Goal: Information Seeking & Learning: Learn about a topic

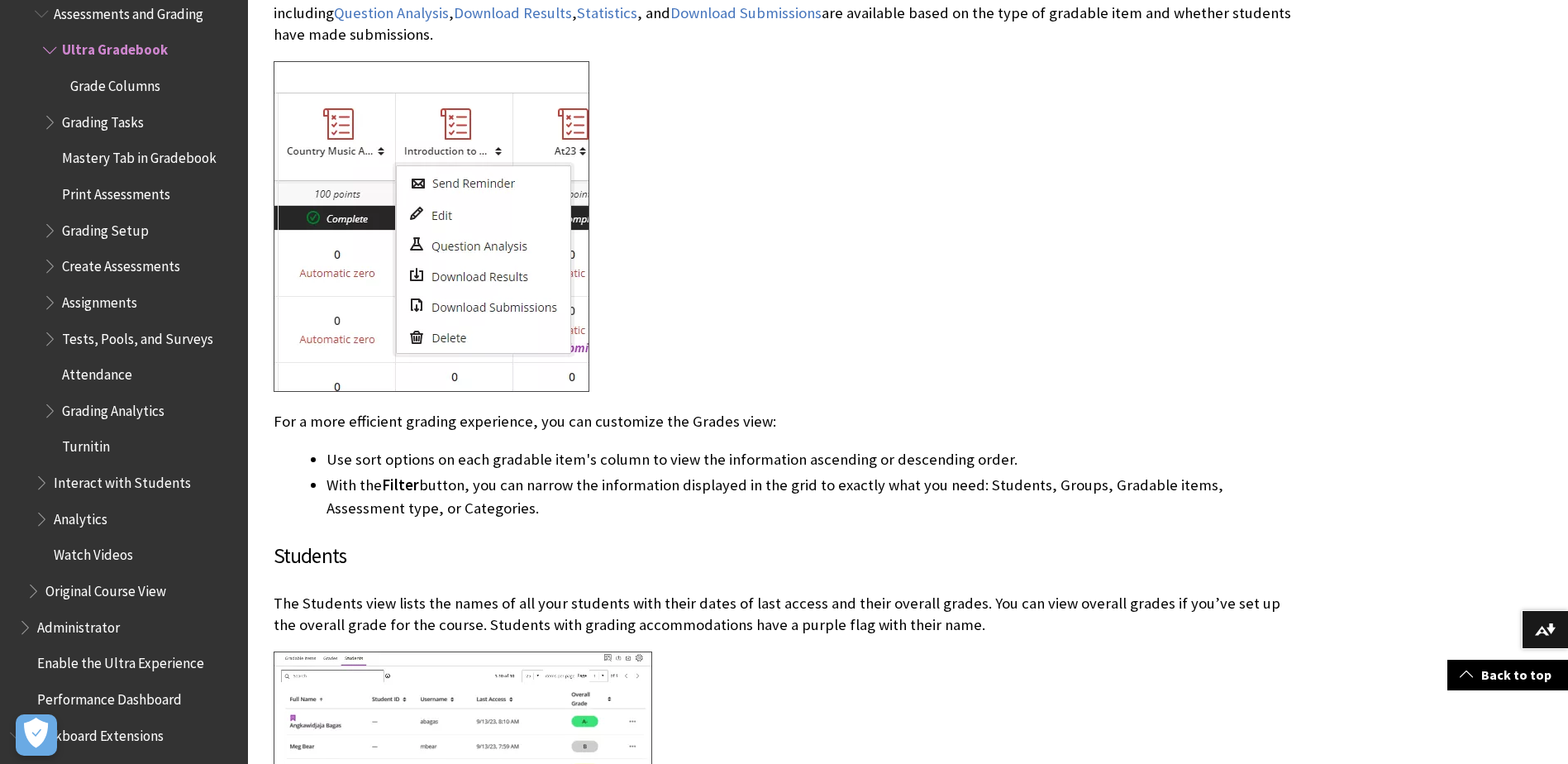
scroll to position [3301, 0]
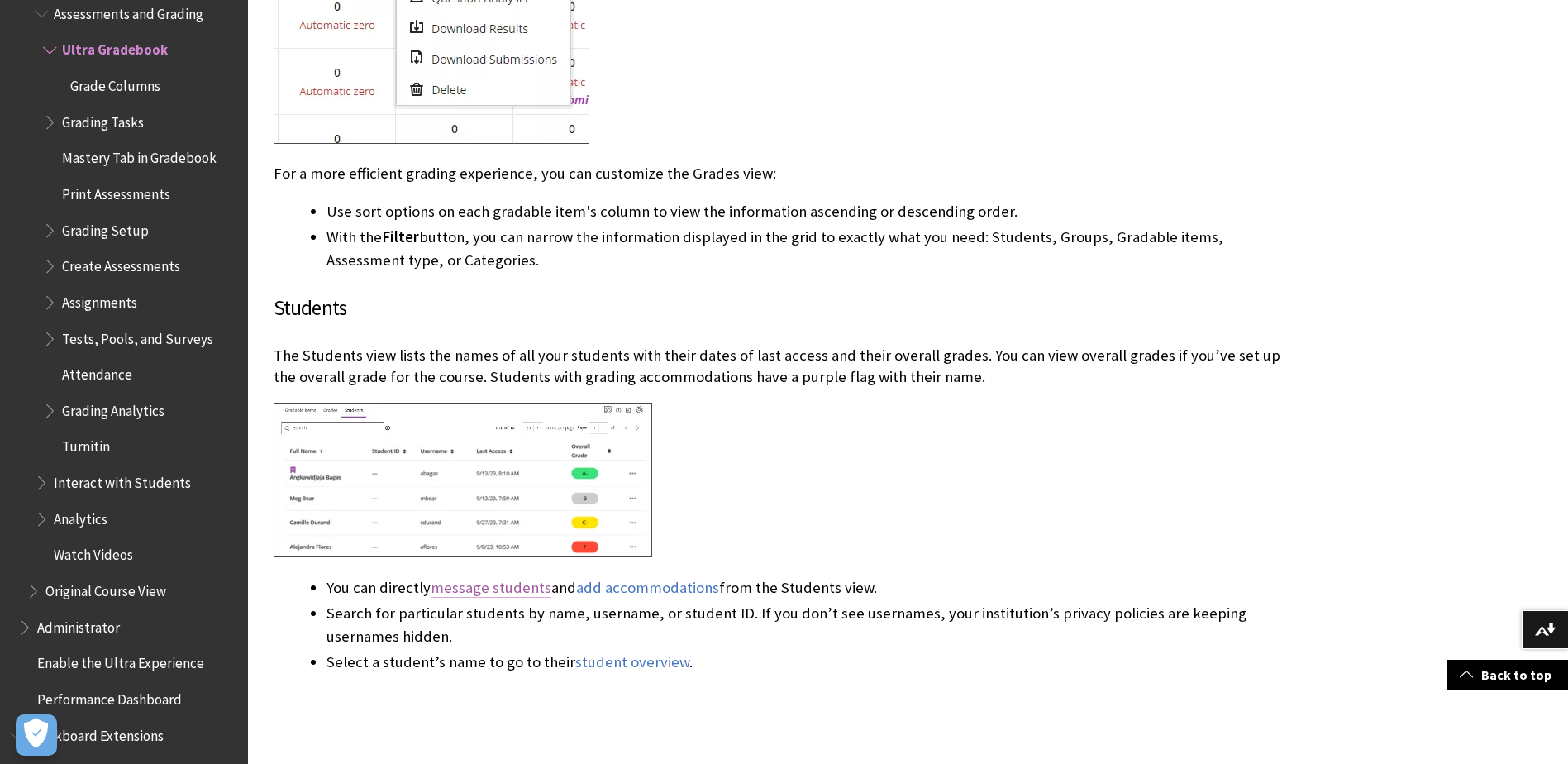
click at [474, 586] on link "message students" at bounding box center [491, 587] width 120 height 20
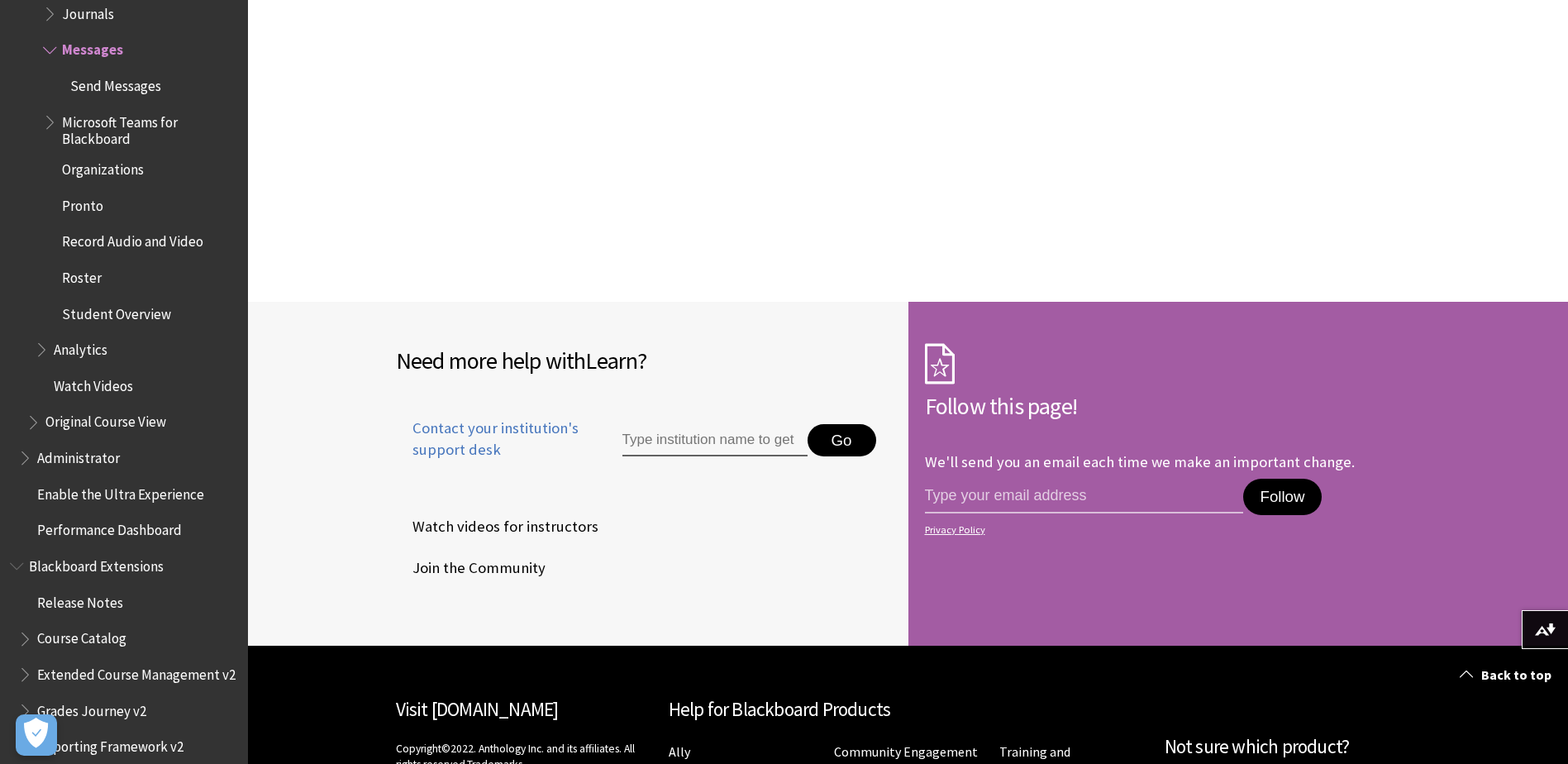
scroll to position [5869, 0]
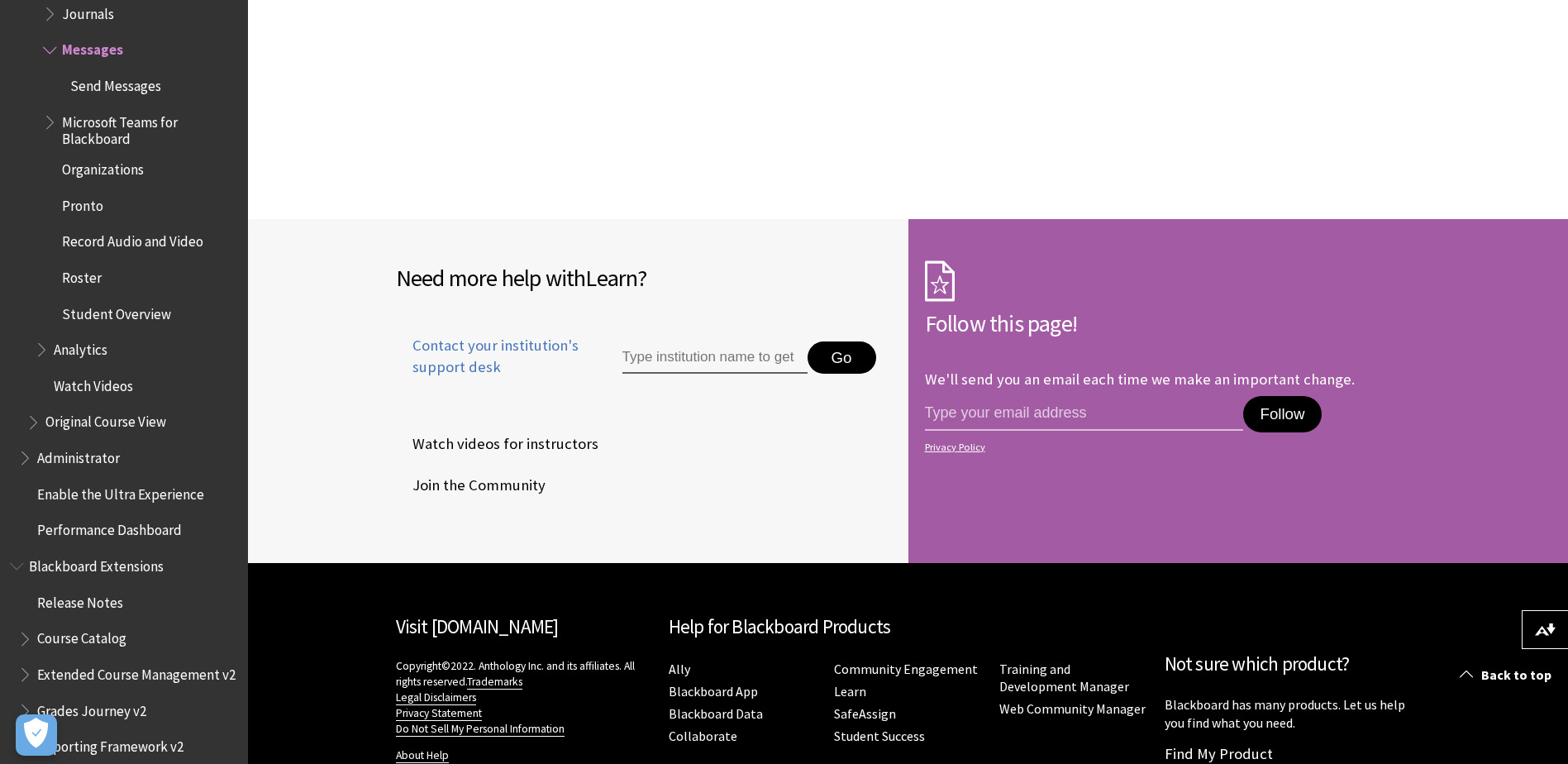
click at [728, 371] on input "Type institution name to get support" at bounding box center [715, 357] width 185 height 33
type input "u"
type input "university of the west if england"
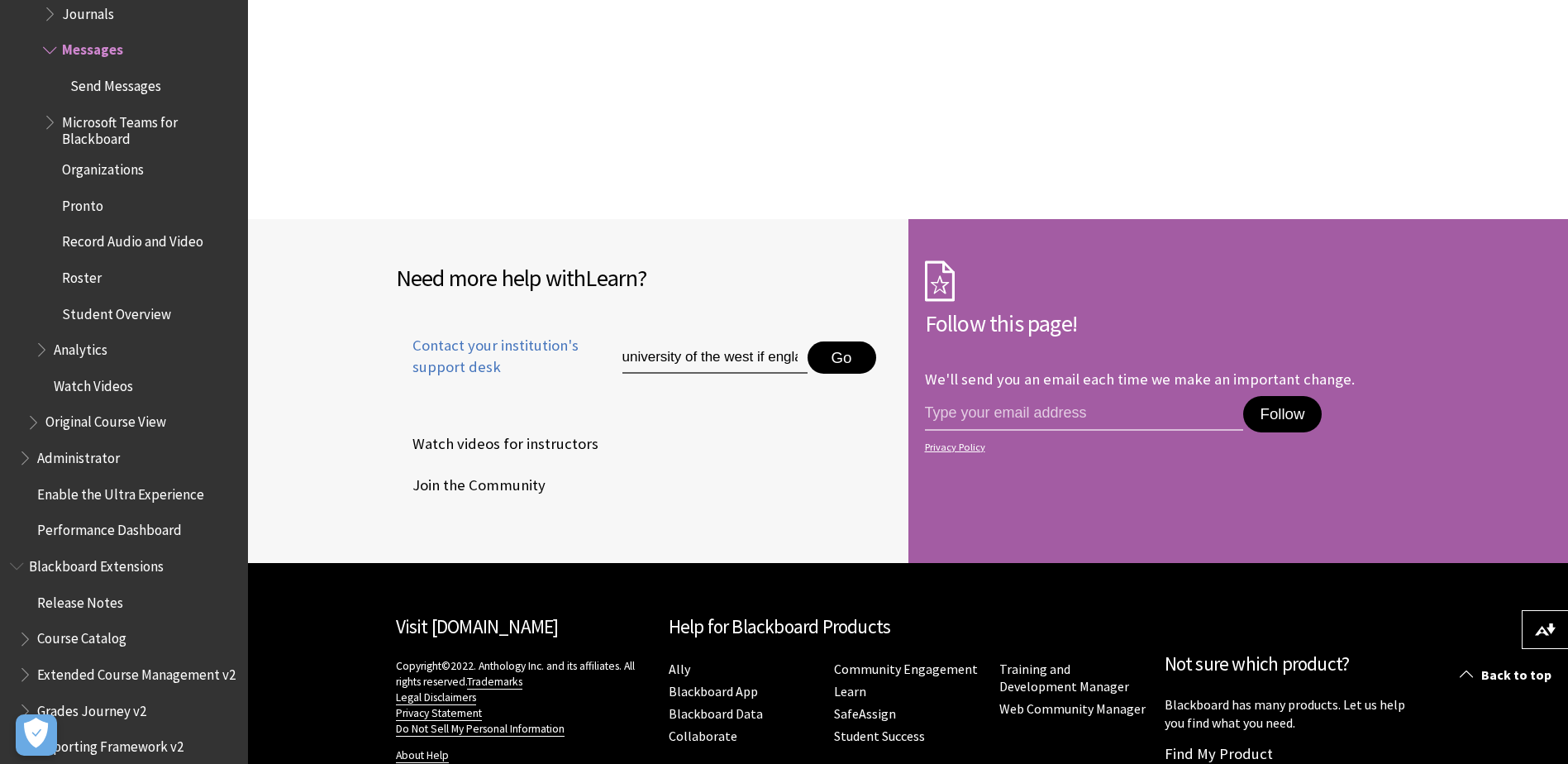
click at [861, 361] on button "Go" at bounding box center [842, 357] width 69 height 33
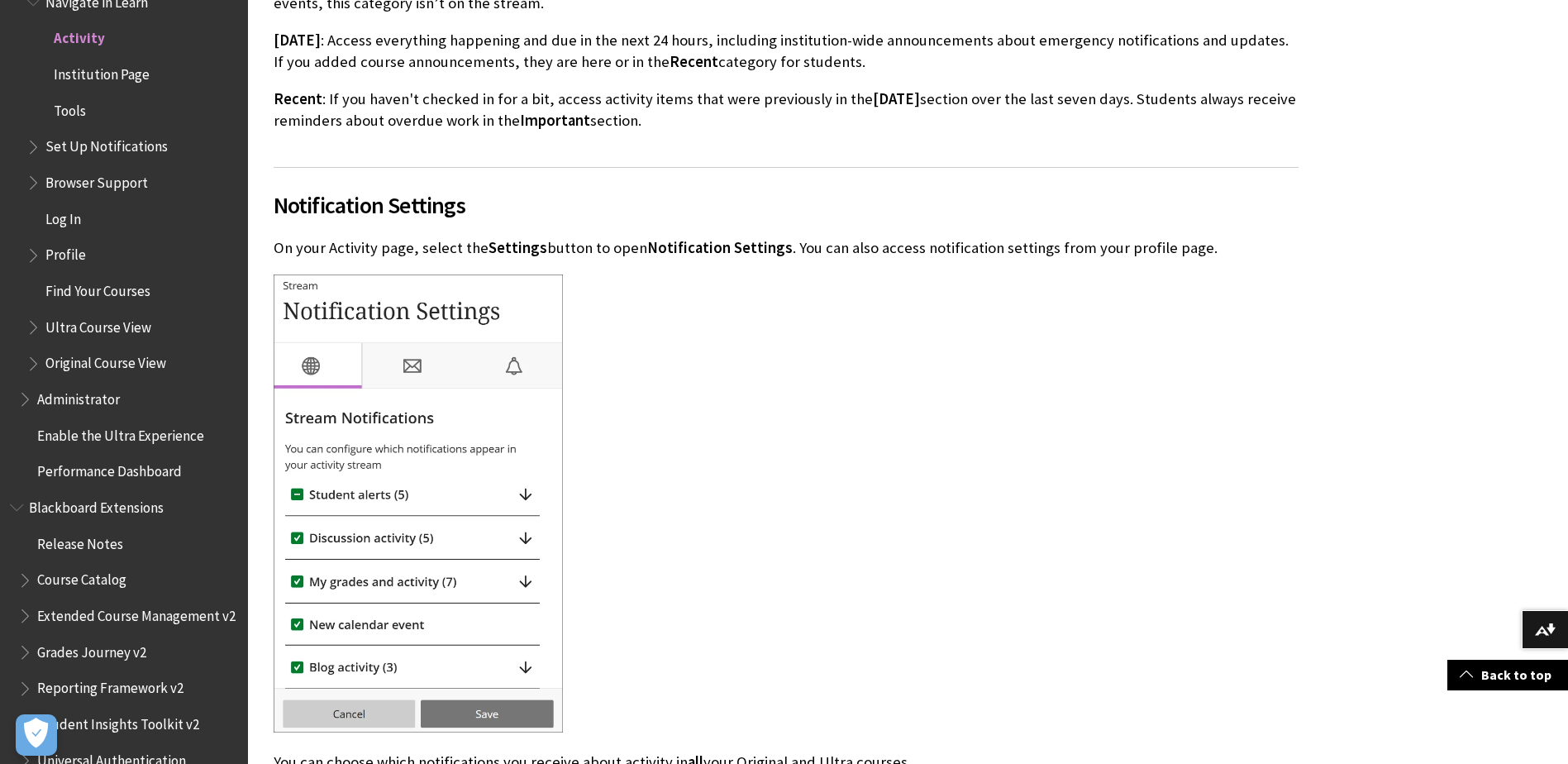
scroll to position [2811, 0]
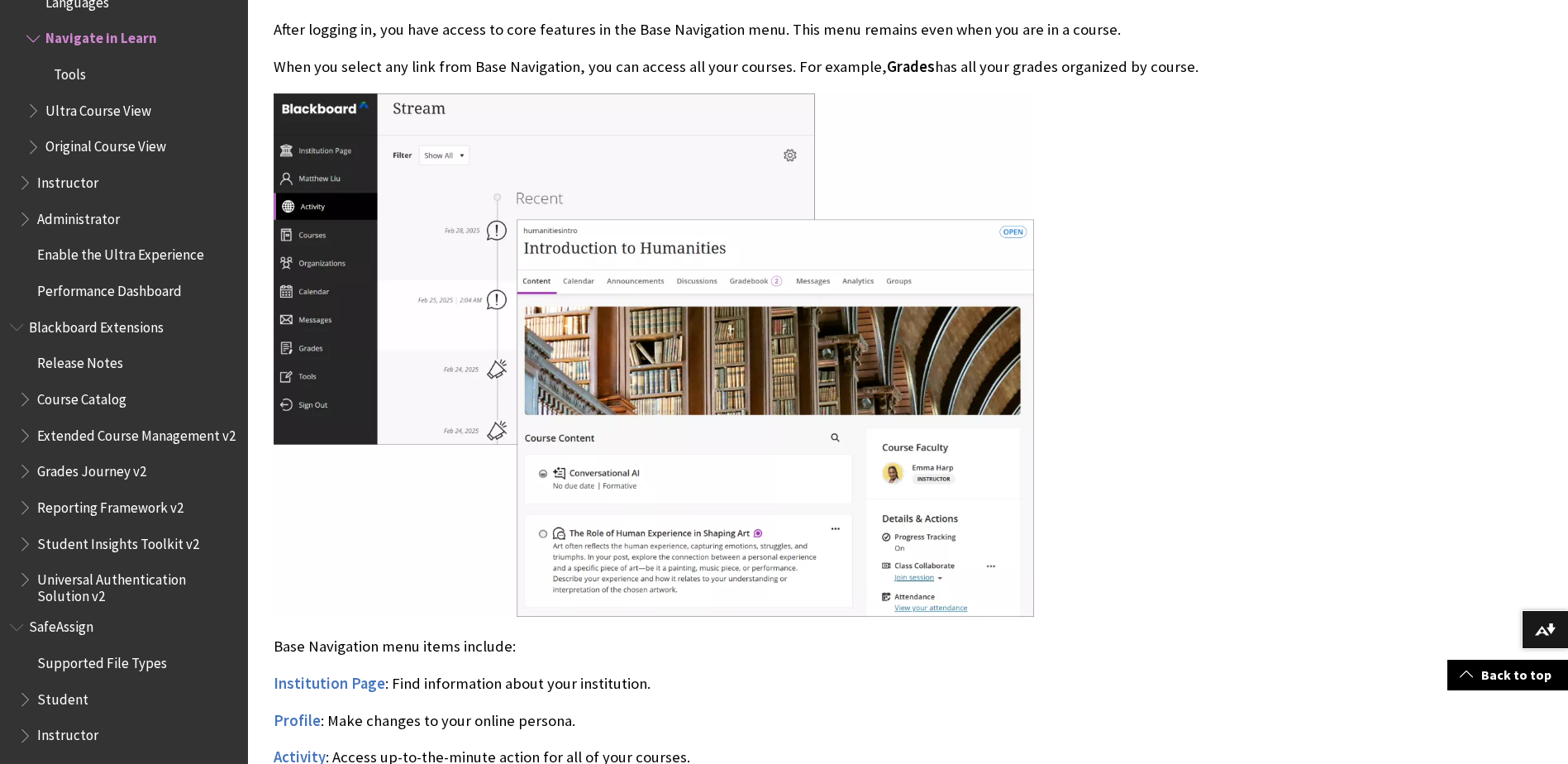
scroll to position [827, 0]
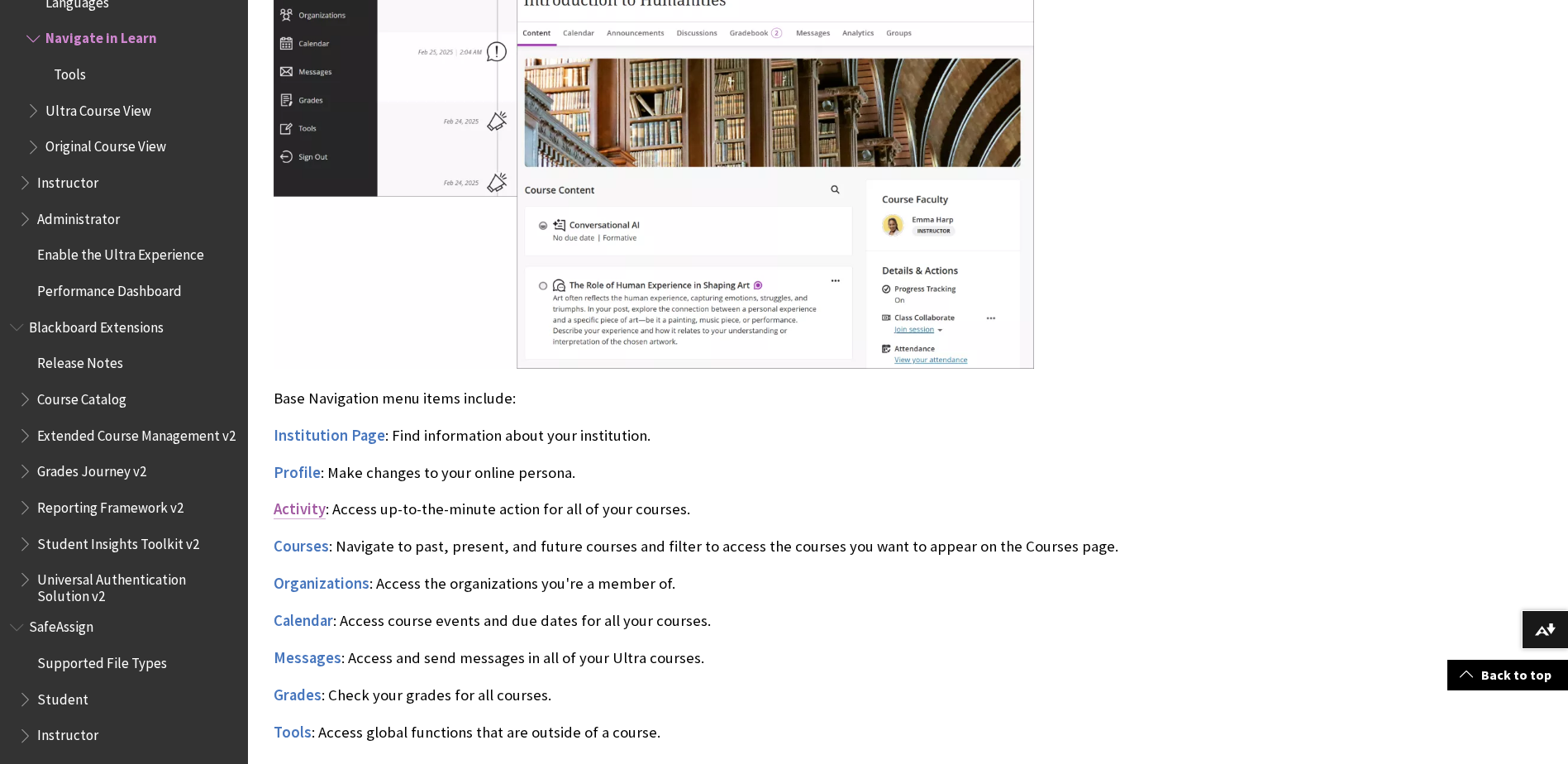
click at [315, 512] on span "Activity" at bounding box center [299, 508] width 52 height 19
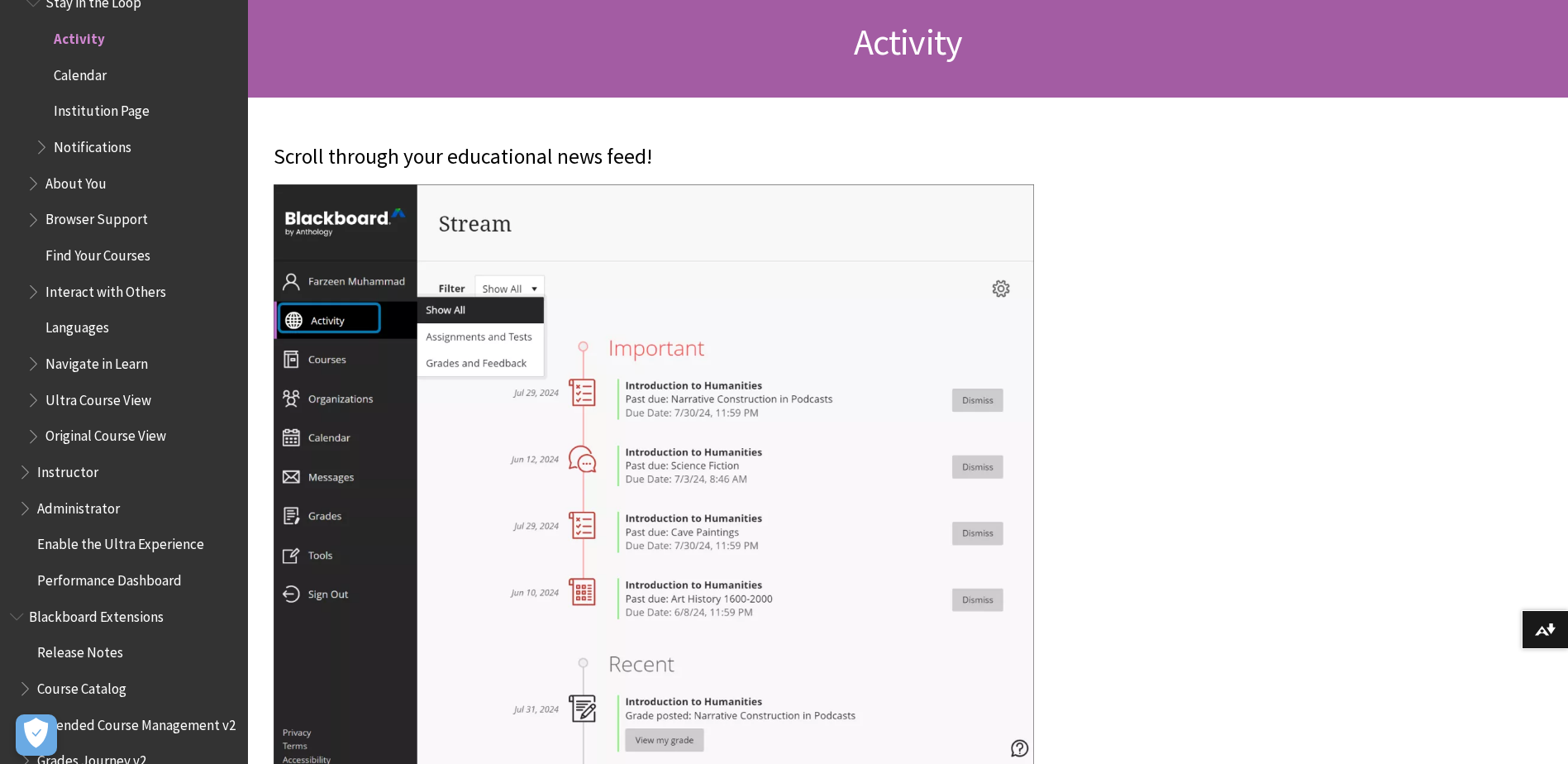
scroll to position [330, 0]
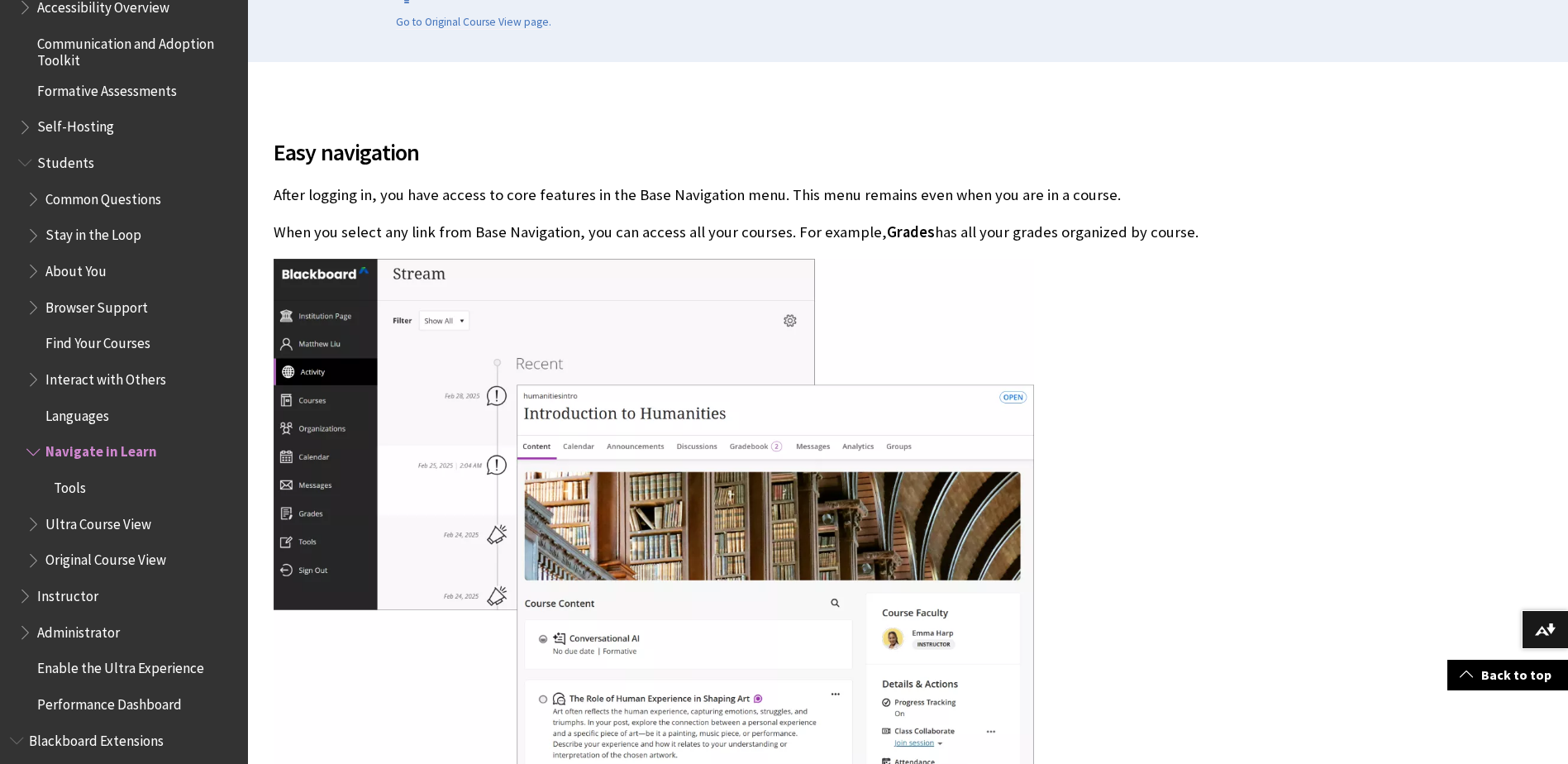
scroll to position [1137, 0]
